Goal: Task Accomplishment & Management: Use online tool/utility

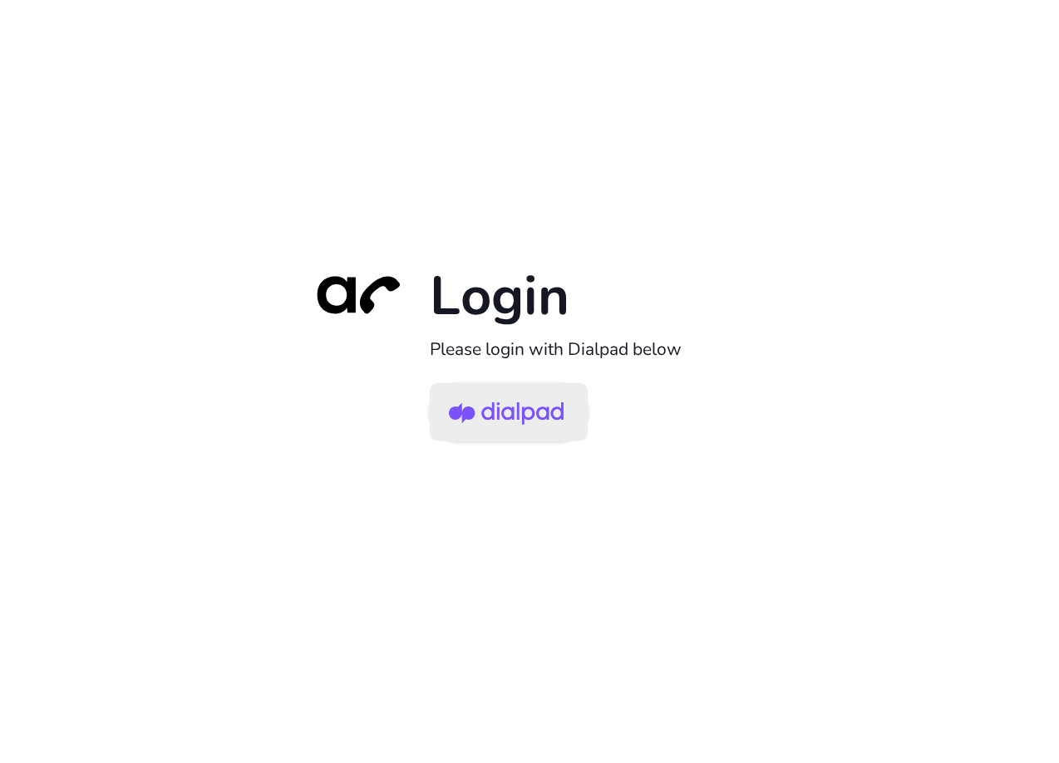
click at [508, 418] on img at bounding box center [506, 414] width 115 height 54
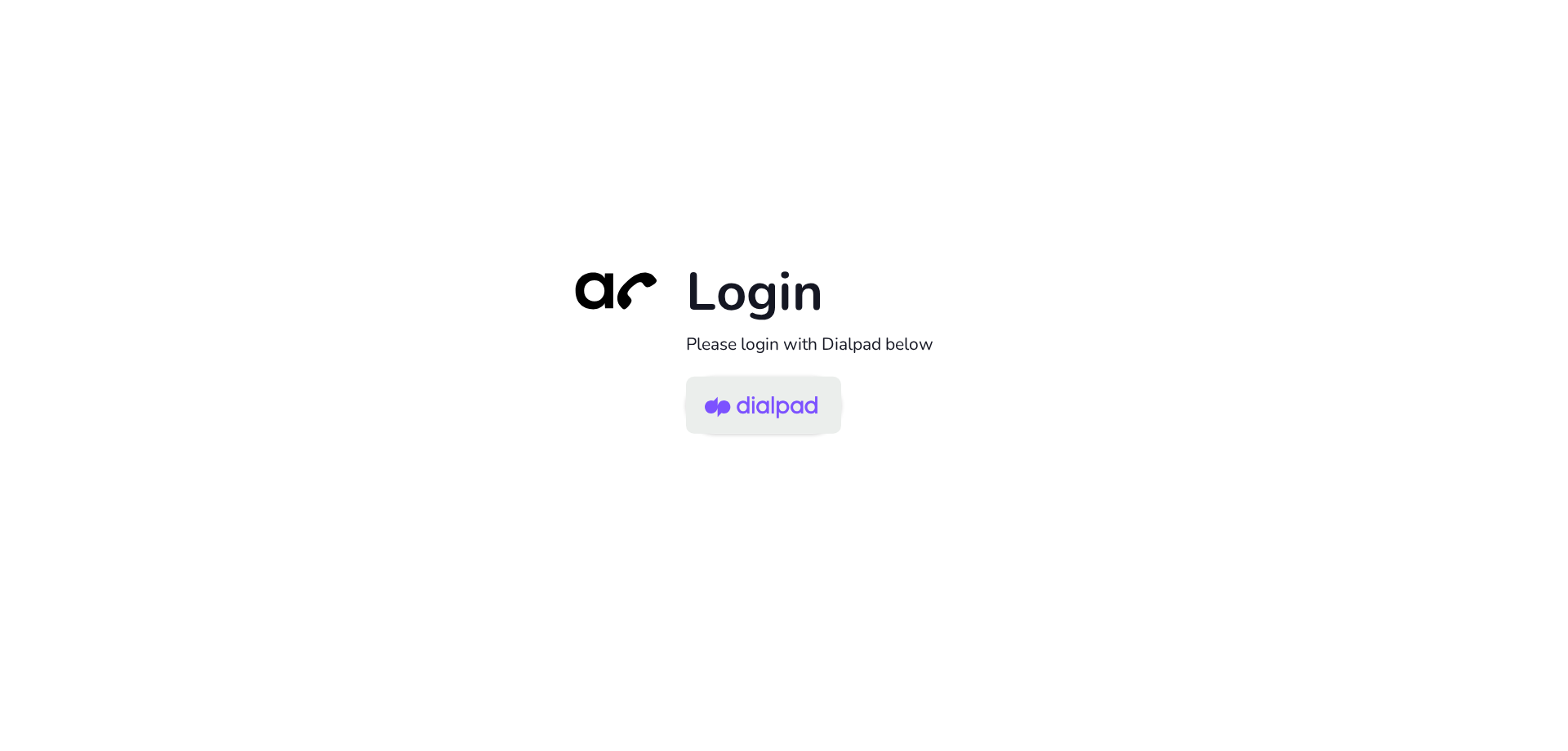
click at [765, 420] on img at bounding box center [761, 407] width 113 height 53
click at [792, 393] on img at bounding box center [761, 407] width 113 height 53
